Goal: Find specific page/section: Find specific page/section

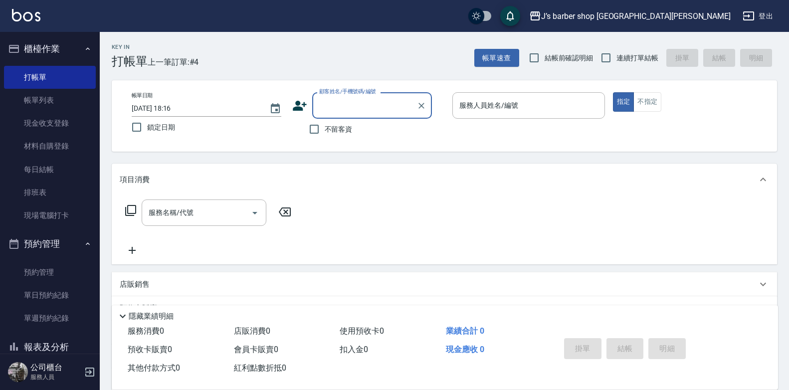
drag, startPoint x: 36, startPoint y: 252, endPoint x: 41, endPoint y: 260, distance: 8.7
click at [36, 254] on button "預約管理" at bounding box center [50, 244] width 92 height 26
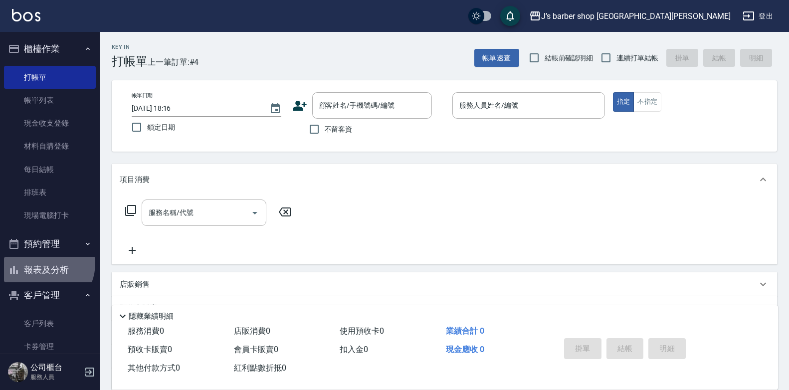
click at [43, 264] on button "報表及分析" at bounding box center [50, 270] width 92 height 26
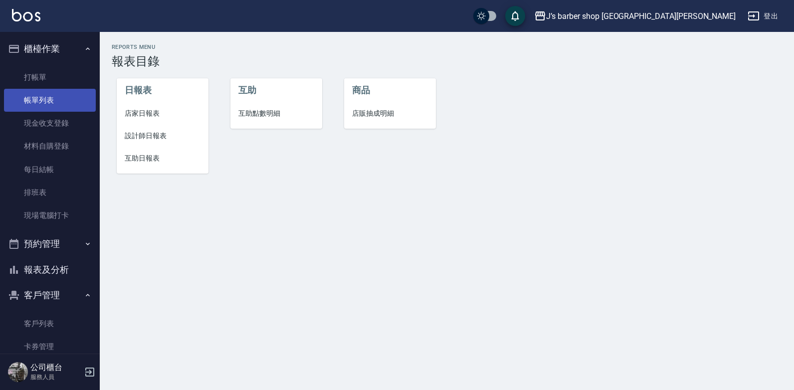
click at [63, 106] on link "帳單列表" at bounding box center [50, 100] width 92 height 23
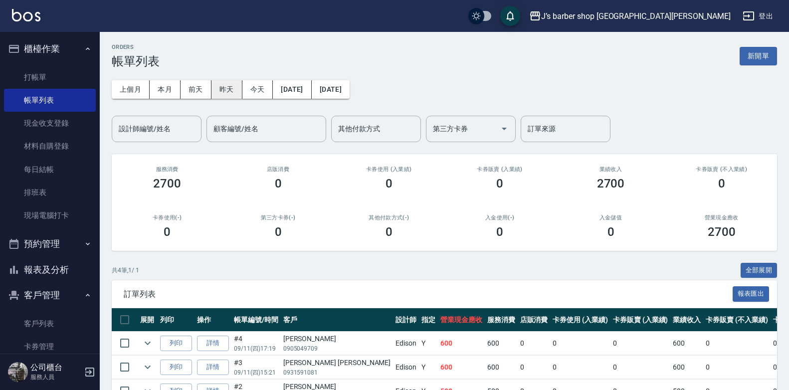
click at [238, 93] on button "昨天" at bounding box center [226, 89] width 31 height 18
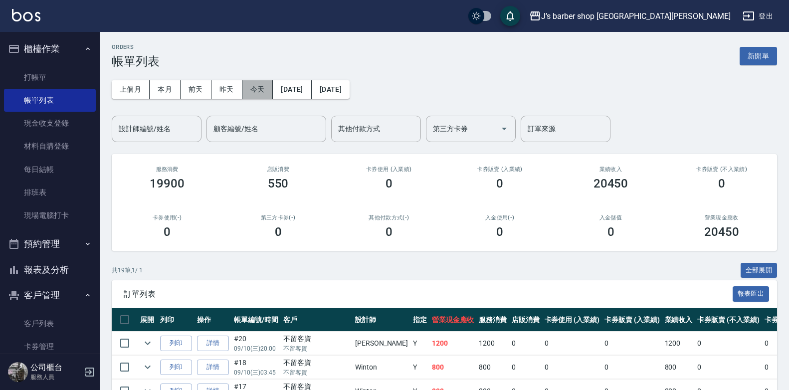
click at [252, 89] on button "今天" at bounding box center [257, 89] width 31 height 18
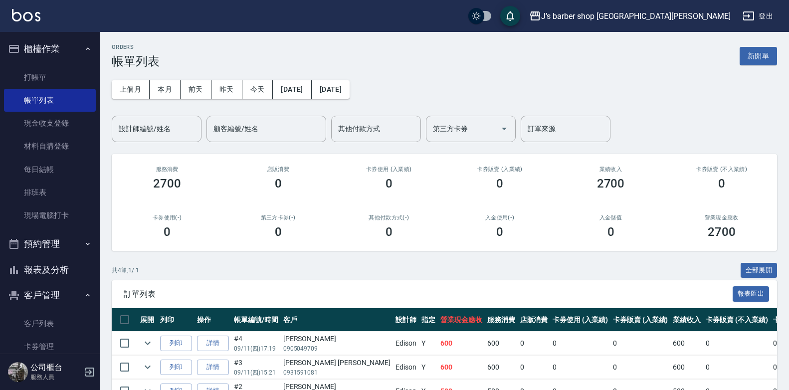
scroll to position [84, 0]
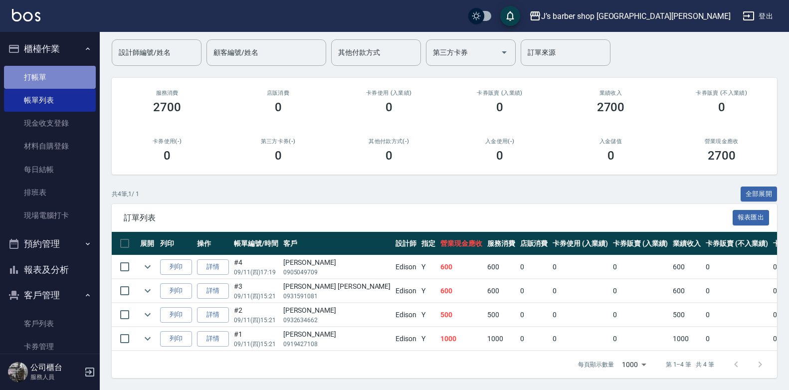
click at [54, 76] on link "打帳單" at bounding box center [50, 77] width 92 height 23
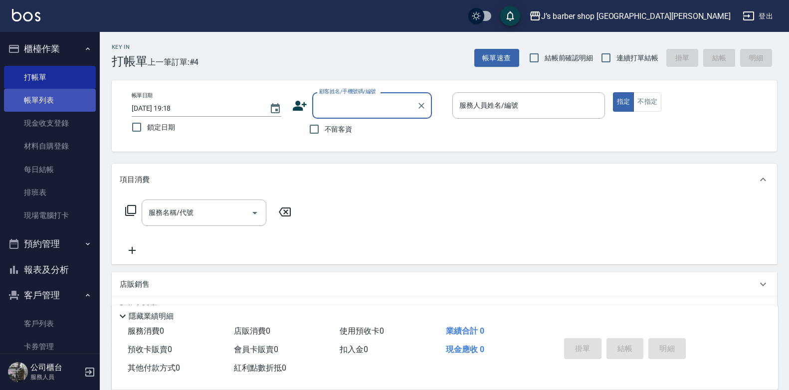
click at [58, 92] on link "帳單列表" at bounding box center [50, 100] width 92 height 23
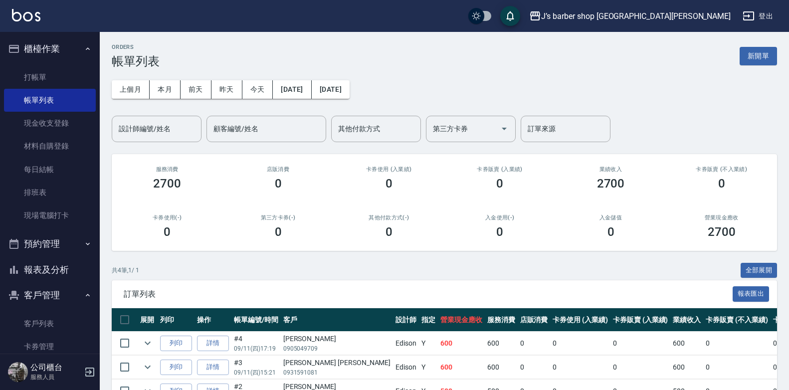
click at [57, 270] on button "報表及分析" at bounding box center [50, 270] width 92 height 26
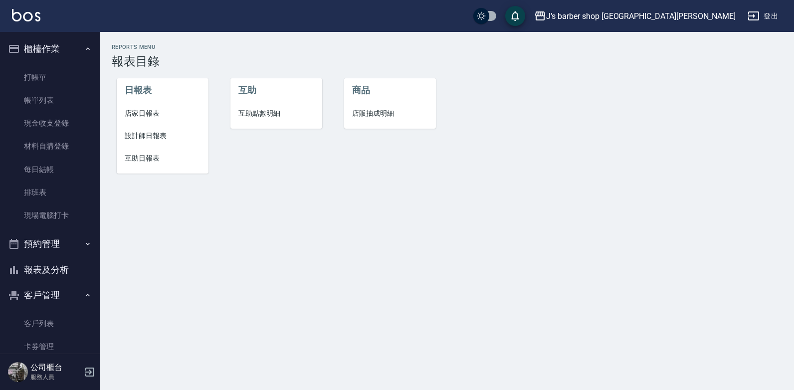
click at [164, 135] on span "設計師日報表" at bounding box center [163, 136] width 76 height 10
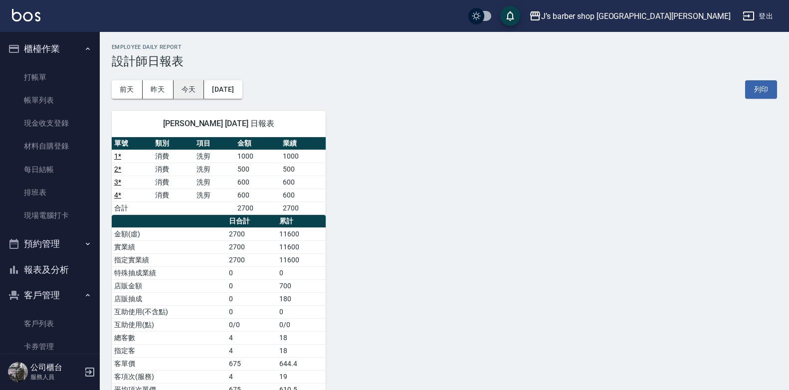
click at [190, 89] on button "今天" at bounding box center [189, 89] width 31 height 18
click at [74, 70] on link "打帳單" at bounding box center [50, 77] width 92 height 23
